Goal: Information Seeking & Learning: Learn about a topic

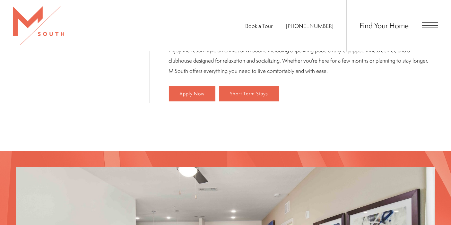
scroll to position [426, 0]
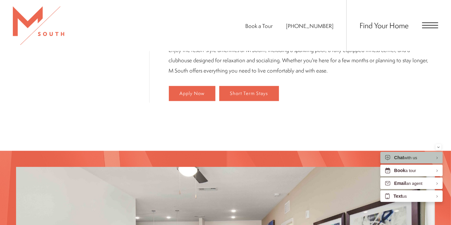
click at [431, 28] on div "Find Your Home" at bounding box center [392, 25] width 92 height 51
click at [427, 24] on span "Open Menu" at bounding box center [430, 25] width 16 height 6
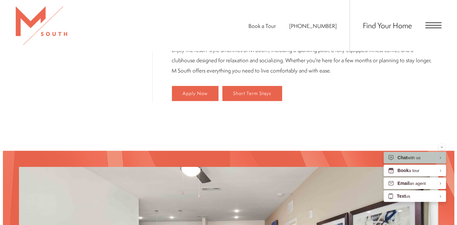
scroll to position [0, 0]
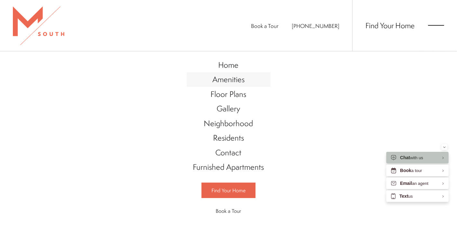
click at [226, 82] on span "Amenities" at bounding box center [228, 79] width 32 height 11
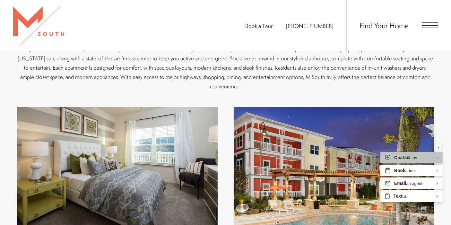
scroll to position [182, 0]
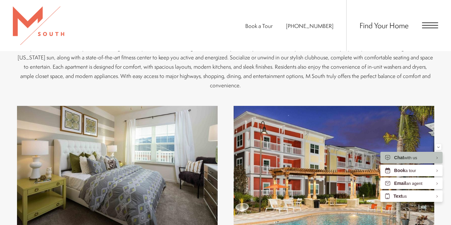
click at [232, 78] on p "At [GEOGRAPHIC_DATA], we offer a range of exceptional amenities designed to enh…" at bounding box center [225, 66] width 417 height 47
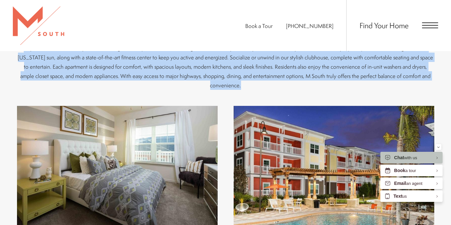
click at [232, 78] on p "At [GEOGRAPHIC_DATA], we offer a range of exceptional amenities designed to enh…" at bounding box center [225, 66] width 417 height 47
click at [228, 77] on p "At [GEOGRAPHIC_DATA], we offer a range of exceptional amenities designed to enh…" at bounding box center [225, 66] width 417 height 47
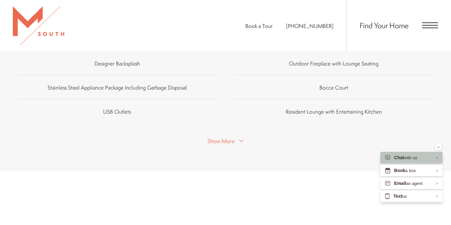
scroll to position [465, 0]
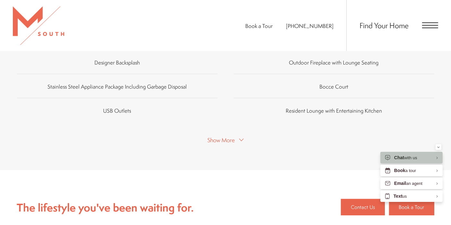
click at [233, 136] on span "Show More" at bounding box center [220, 140] width 27 height 8
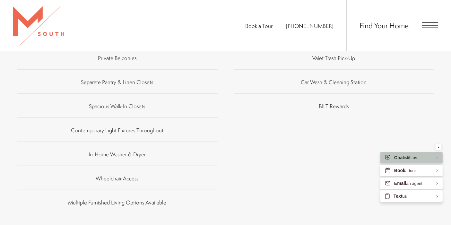
scroll to position [720, 0]
